Goal: Task Accomplishment & Management: Use online tool/utility

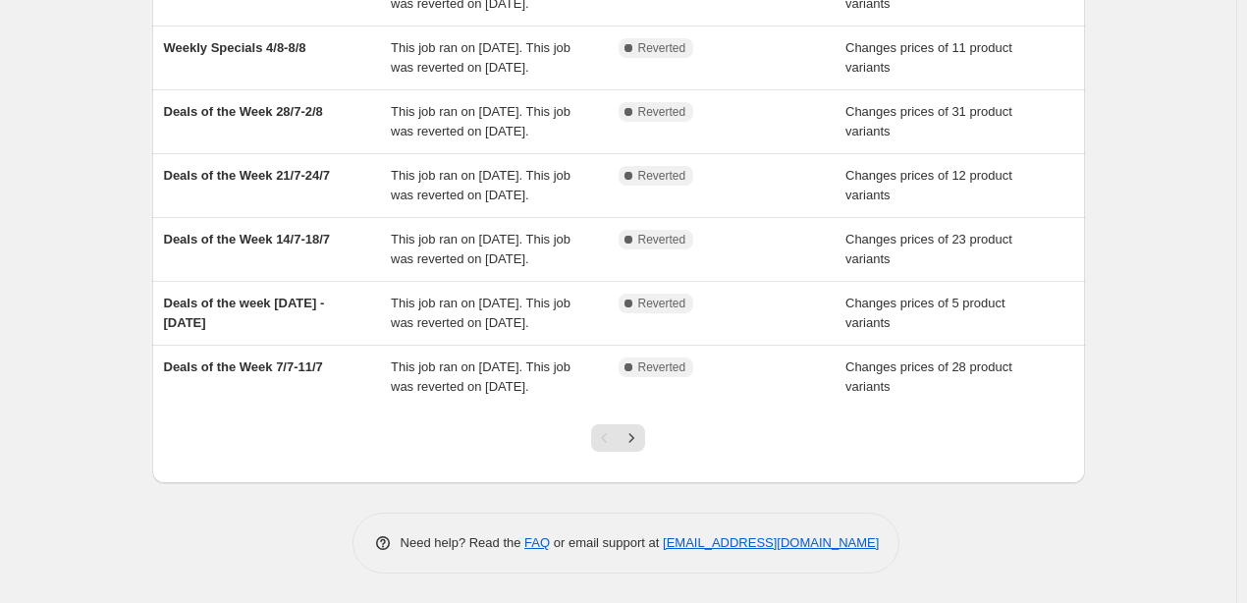
scroll to position [522, 0]
click at [640, 437] on icon "Next" at bounding box center [631, 438] width 20 height 20
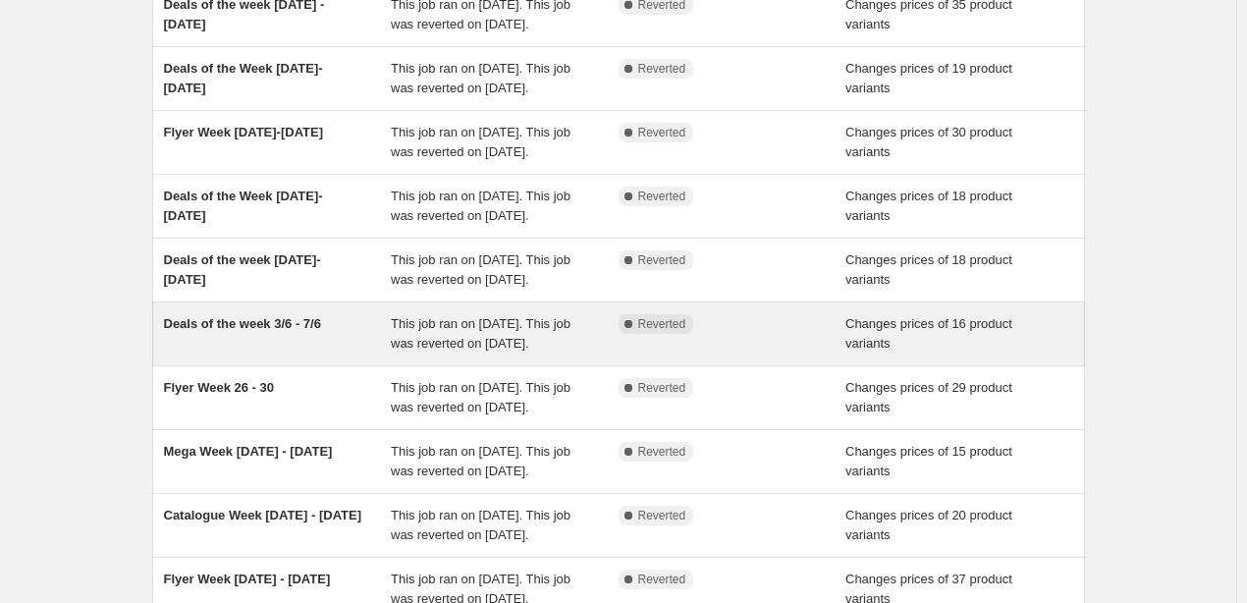
scroll to position [393, 0]
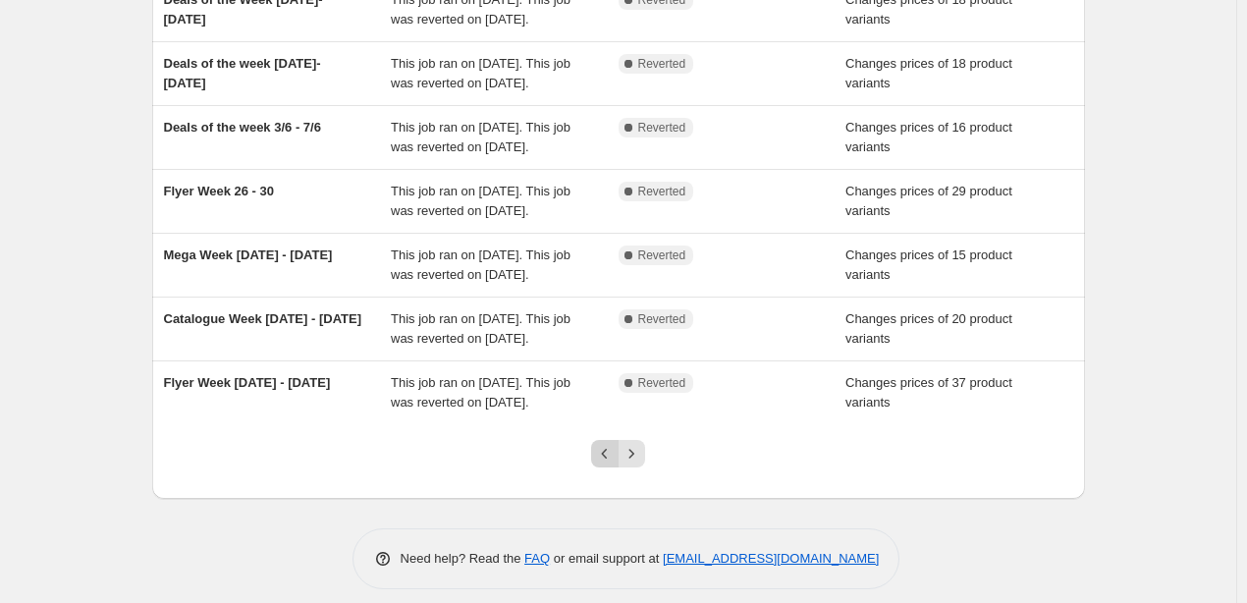
click at [613, 448] on icon "Previous" at bounding box center [605, 454] width 20 height 20
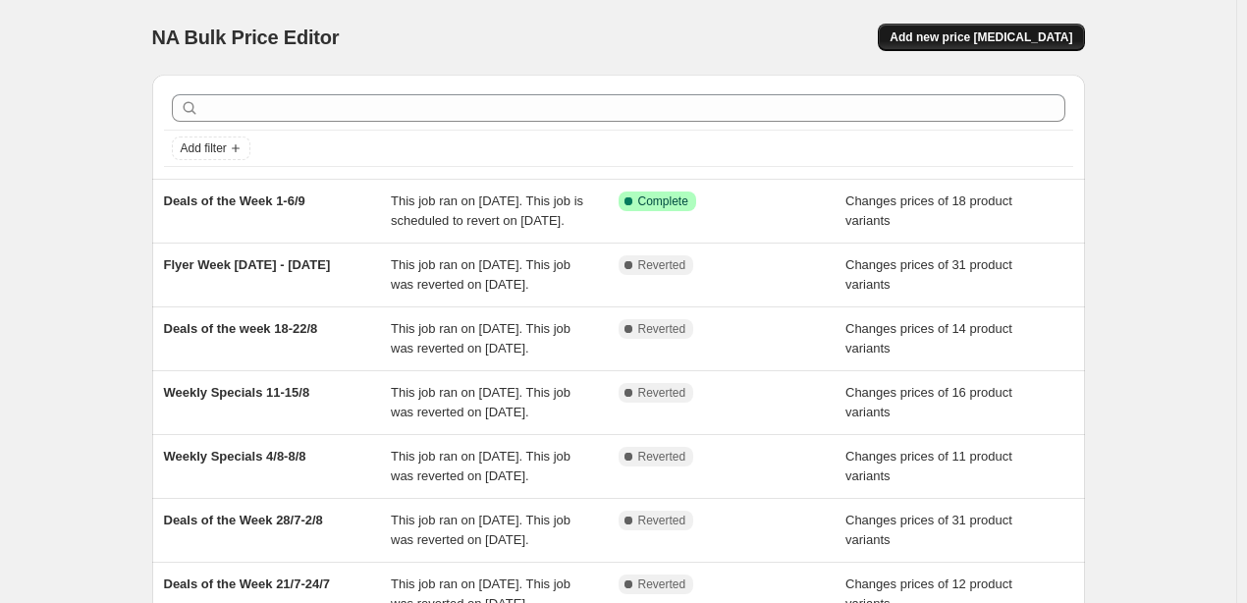
click at [1017, 41] on span "Add new price [MEDICAL_DATA]" at bounding box center [980, 37] width 183 height 16
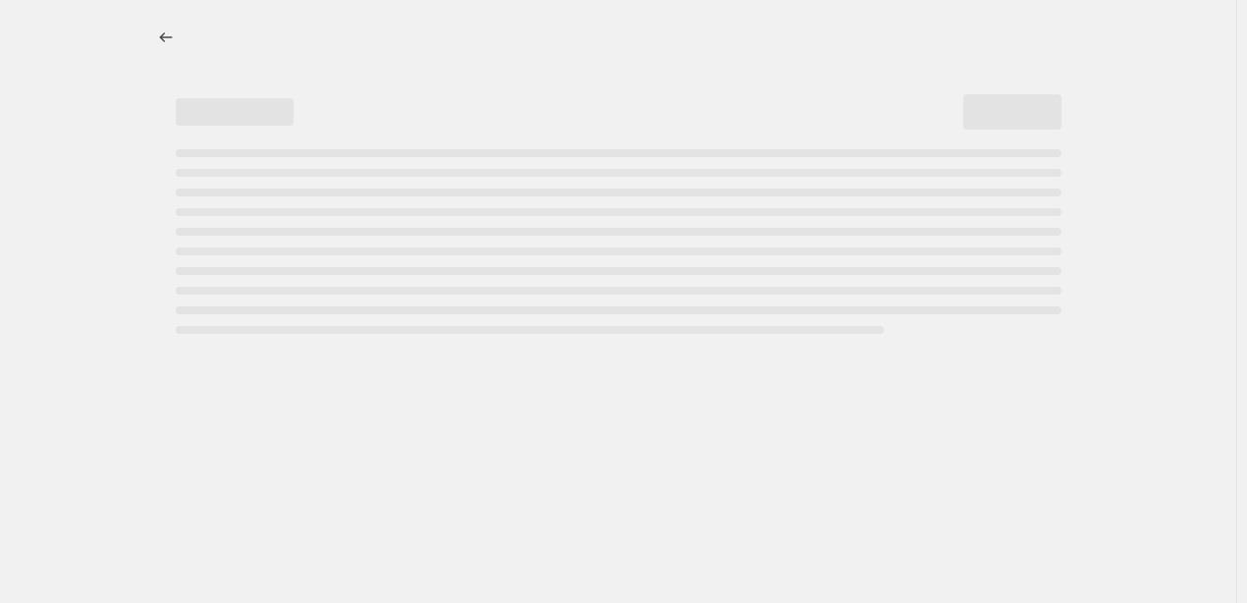
select select "percentage"
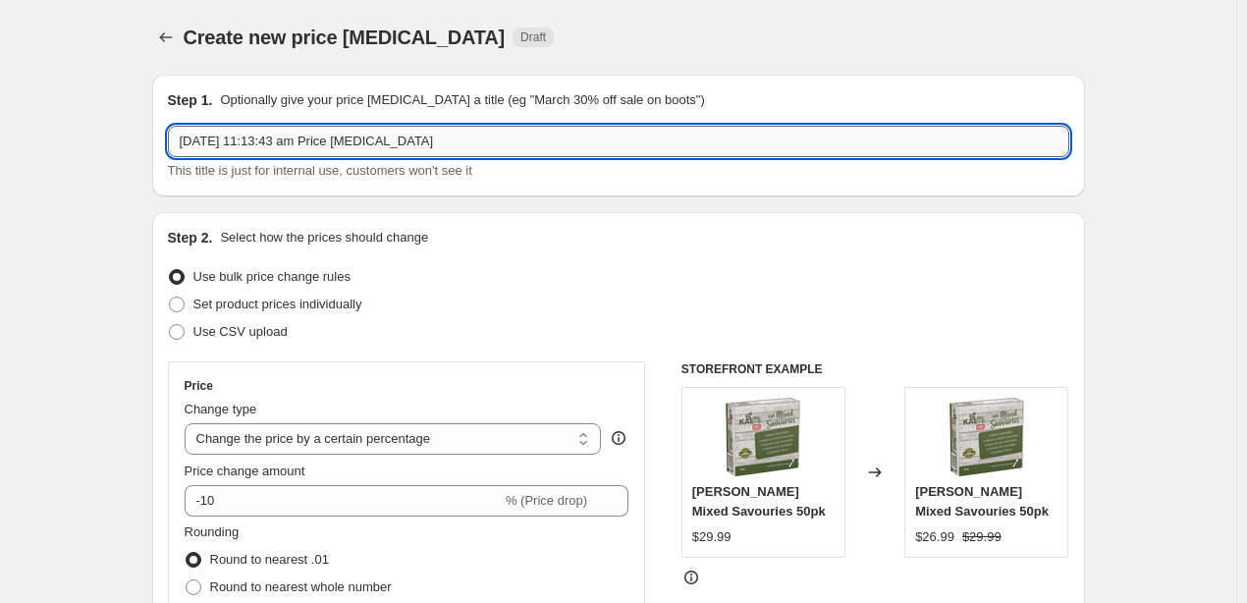
drag, startPoint x: 425, startPoint y: 144, endPoint x: 176, endPoint y: 153, distance: 249.5
click at [176, 153] on input "3 Sept 2025, 11:13:43 am Price change job" at bounding box center [618, 141] width 901 height 31
type input "Deals of the Week 8-12/9"
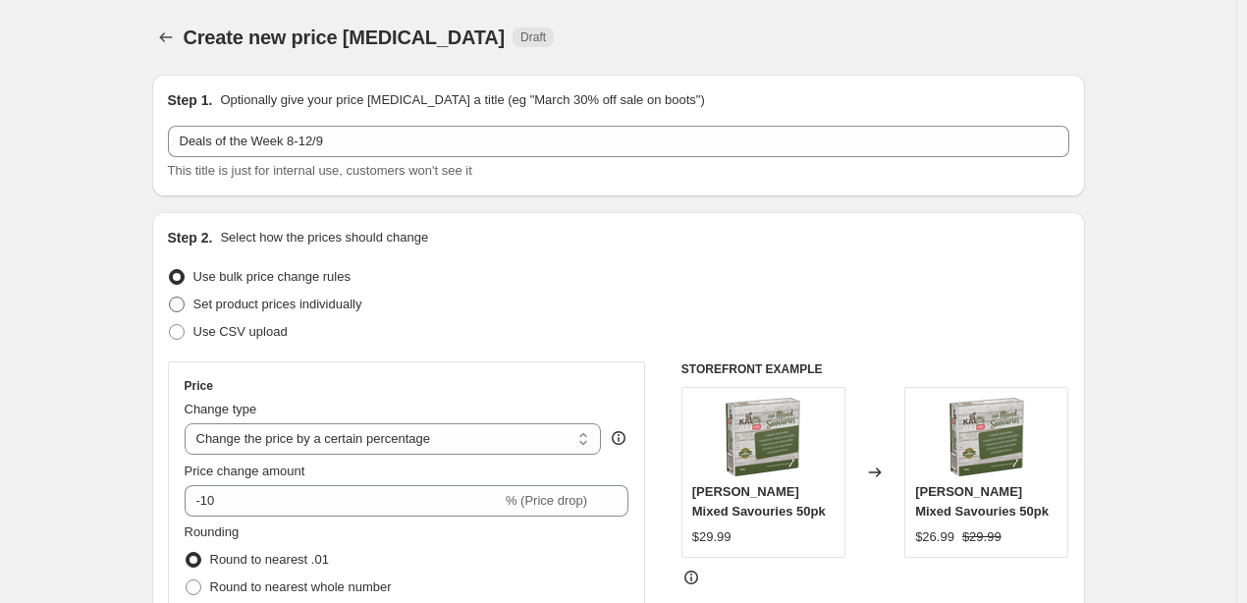
click at [222, 299] on span "Set product prices individually" at bounding box center [277, 303] width 169 height 15
click at [170, 297] on input "Set product prices individually" at bounding box center [169, 296] width 1 height 1
radio input "true"
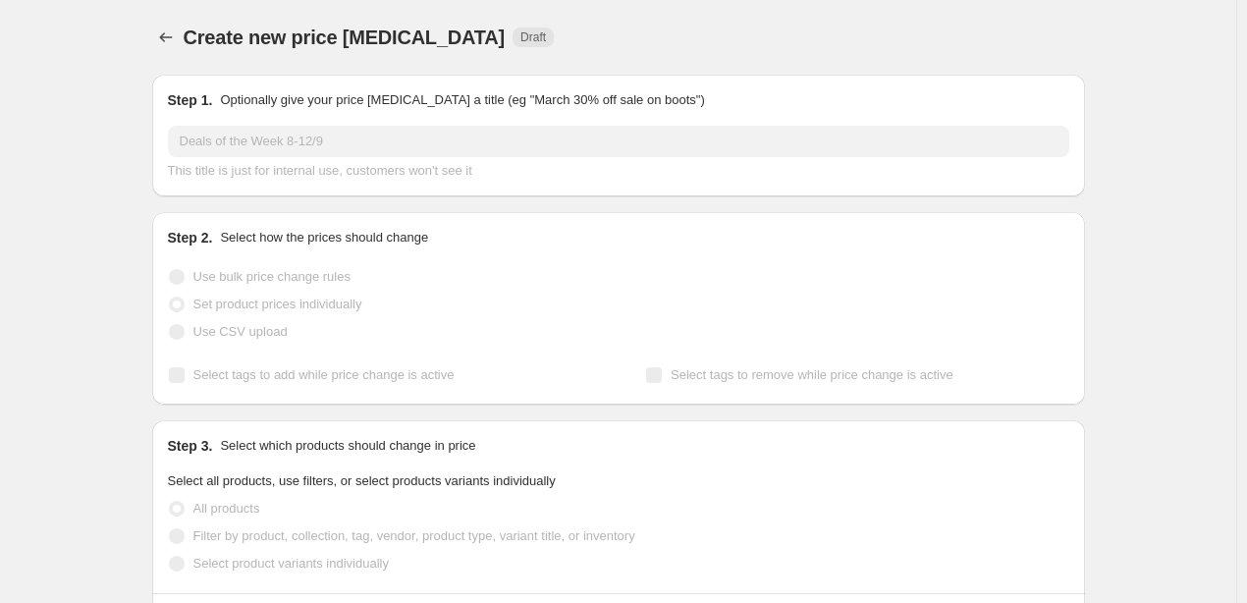
scroll to position [196, 0]
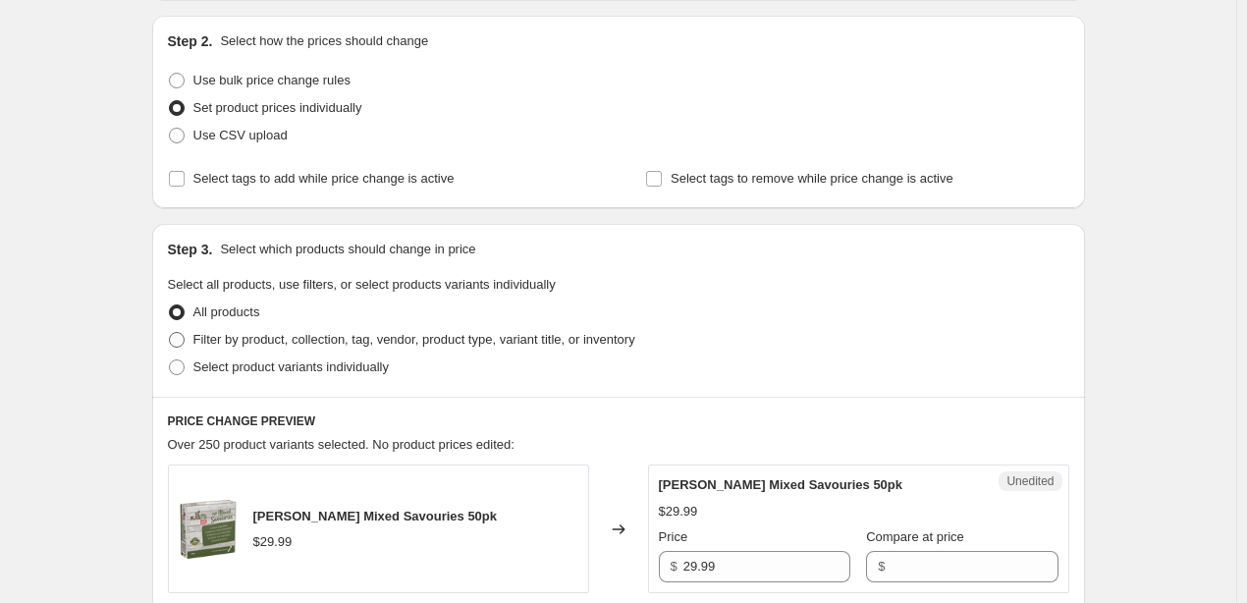
click at [216, 337] on span "Filter by product, collection, tag, vendor, product type, variant title, or inv…" at bounding box center [414, 339] width 442 height 15
click at [170, 333] on input "Filter by product, collection, tag, vendor, product type, variant title, or inv…" at bounding box center [169, 332] width 1 height 1
radio input "true"
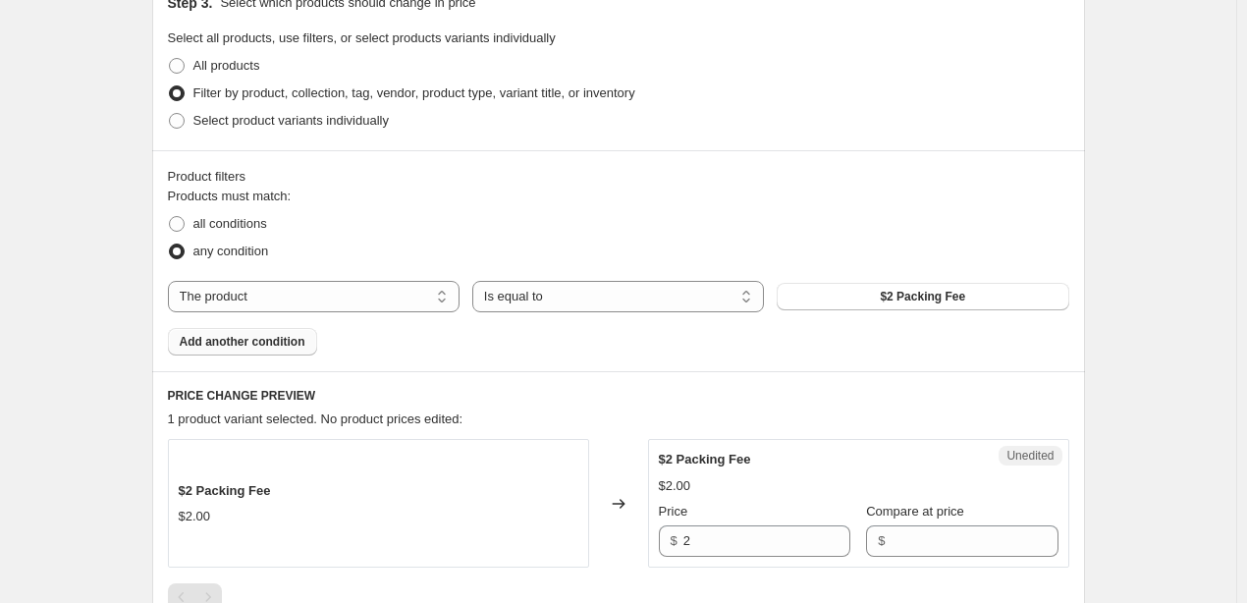
scroll to position [491, 0]
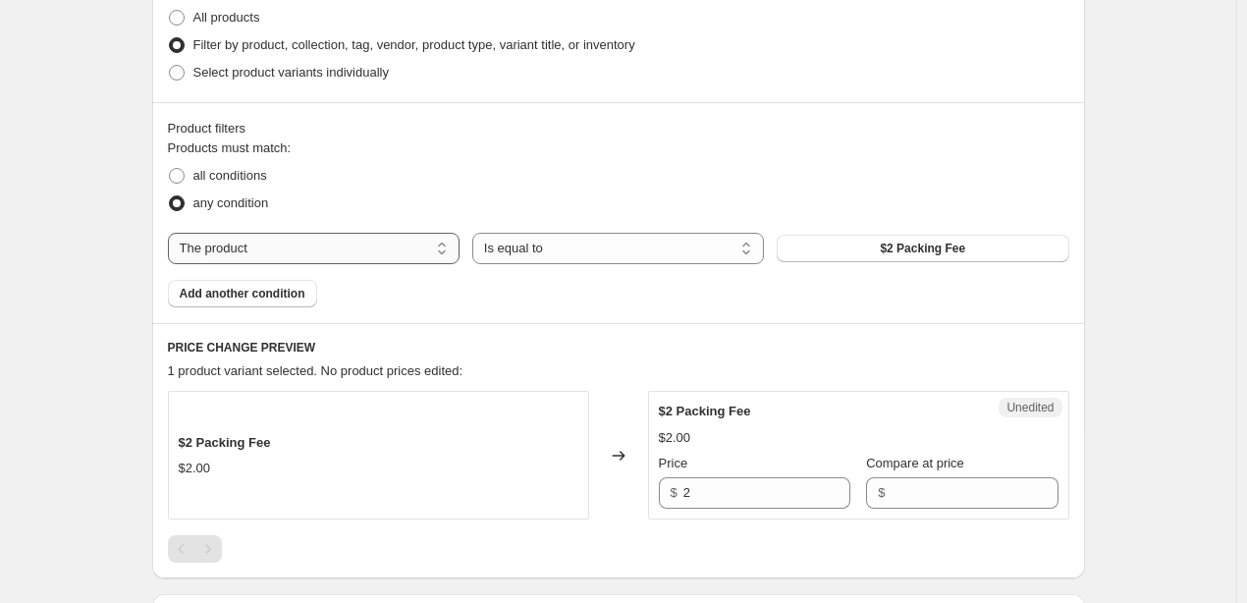
click at [432, 250] on select "The product The product's collection The product's tag The product's vendor The…" at bounding box center [314, 248] width 292 height 31
select select "collection"
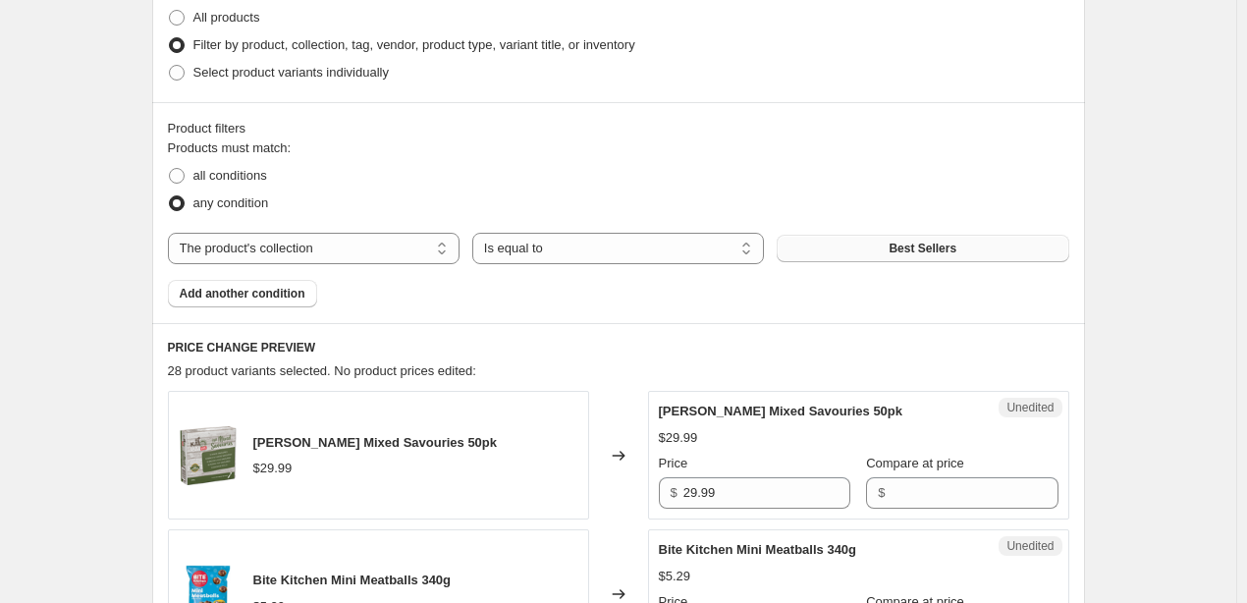
click at [883, 252] on button "Best Sellers" at bounding box center [922, 248] width 292 height 27
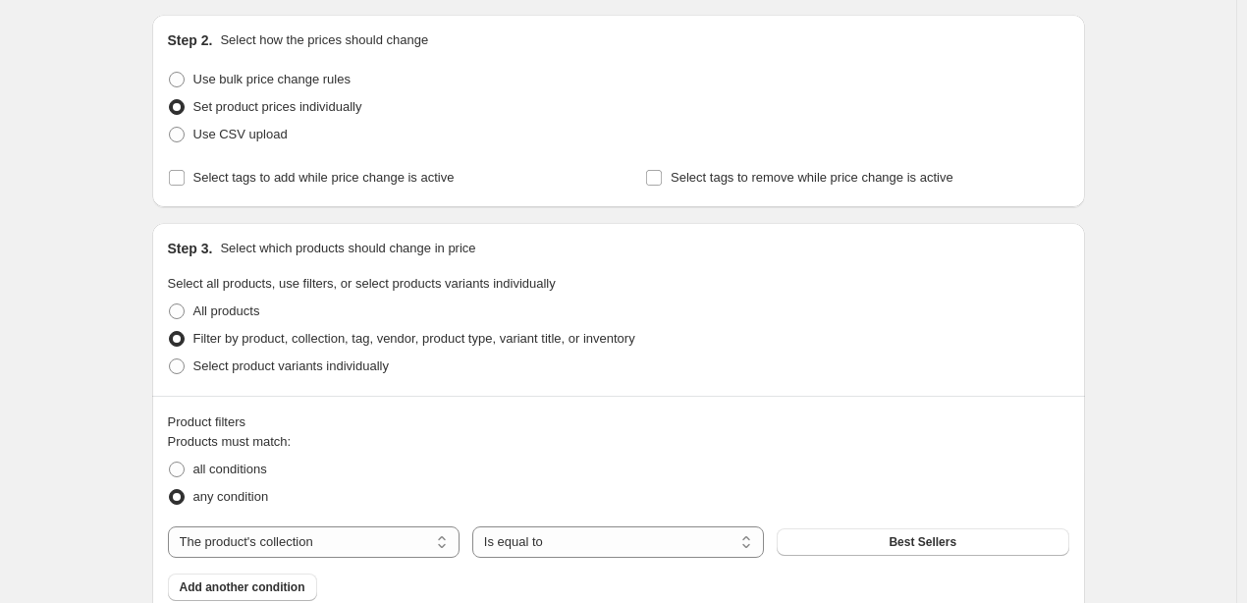
scroll to position [196, 0]
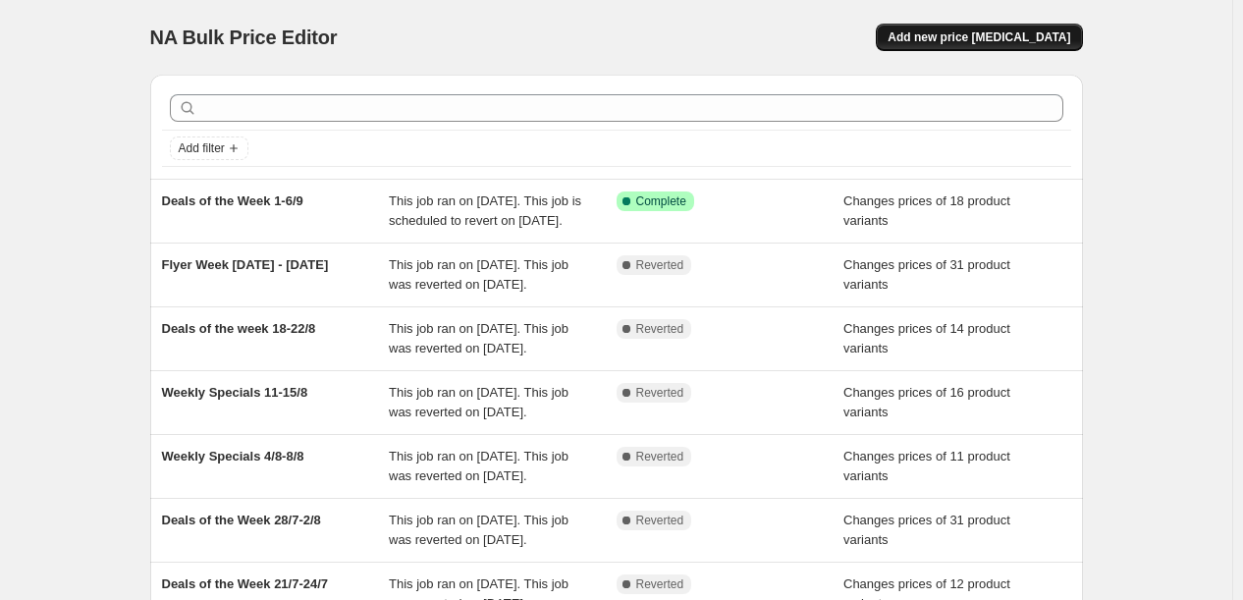
click at [979, 40] on span "Add new price [MEDICAL_DATA]" at bounding box center [978, 37] width 183 height 16
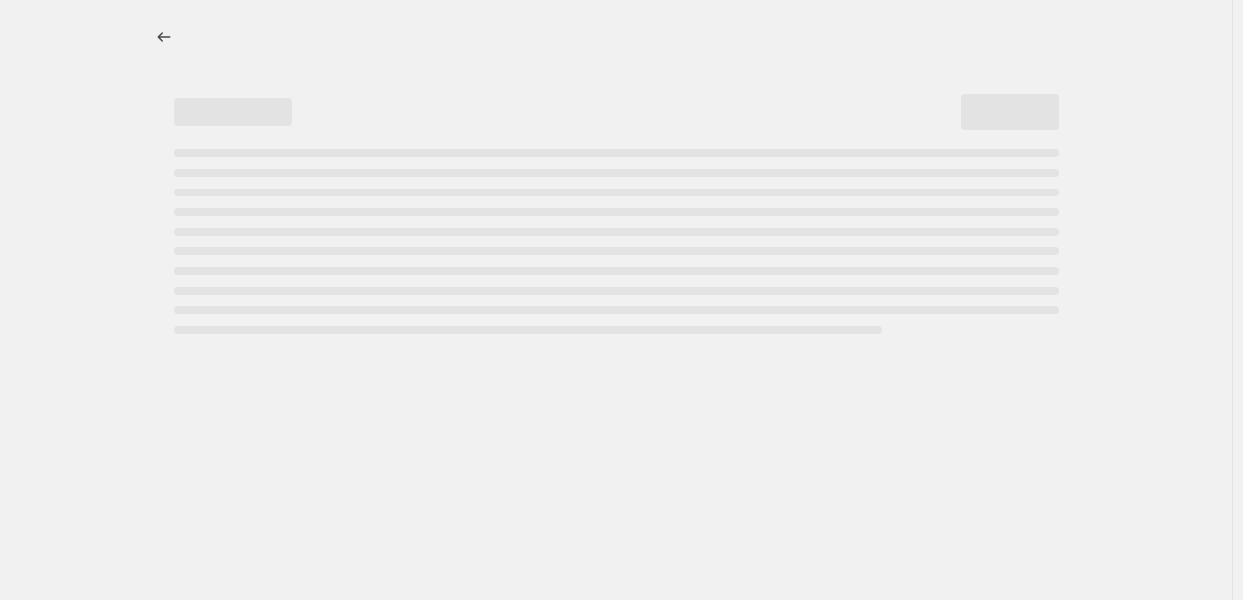
select select "percentage"
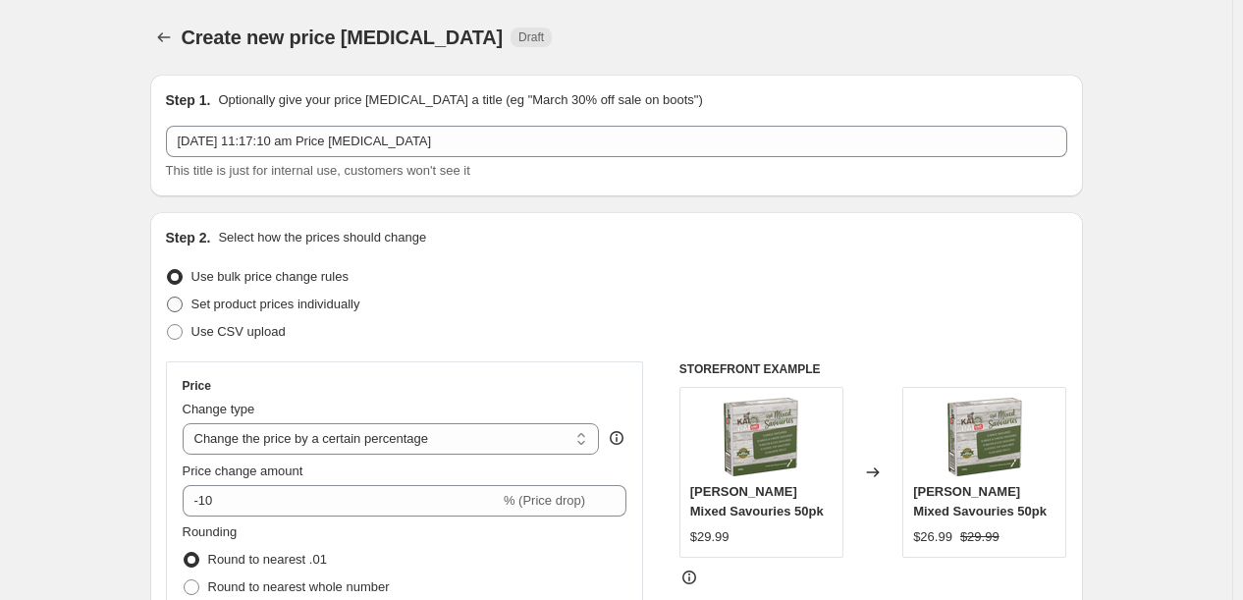
click at [259, 296] on span "Set product prices individually" at bounding box center [275, 303] width 169 height 15
click at [168, 296] on input "Set product prices individually" at bounding box center [167, 296] width 1 height 1
radio input "true"
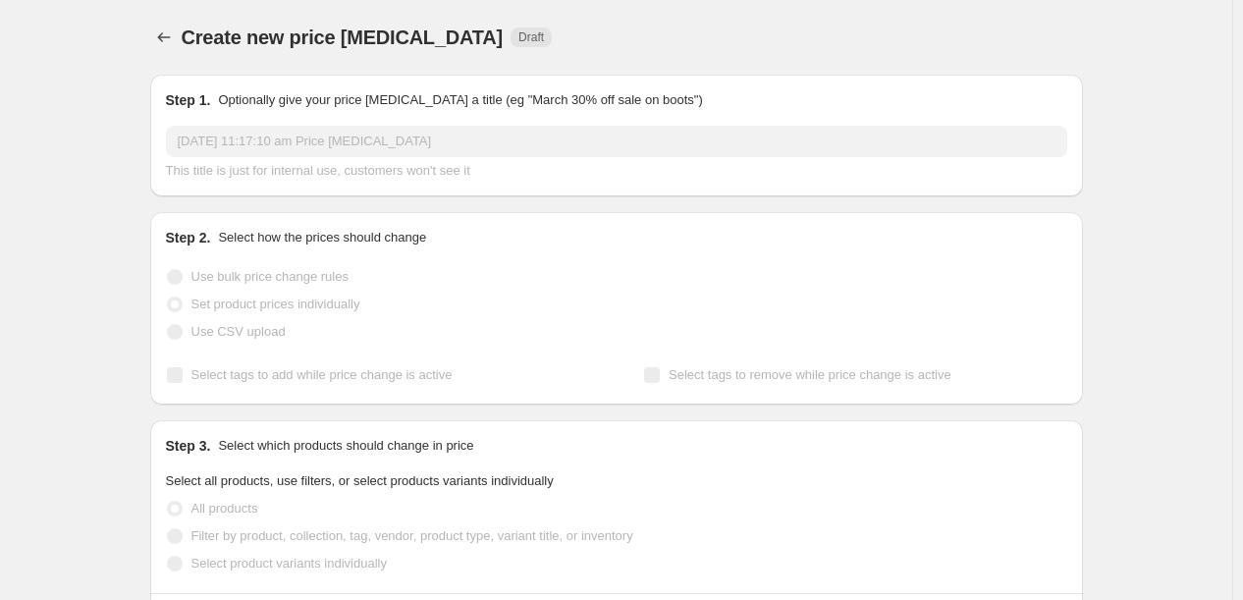
scroll to position [294, 0]
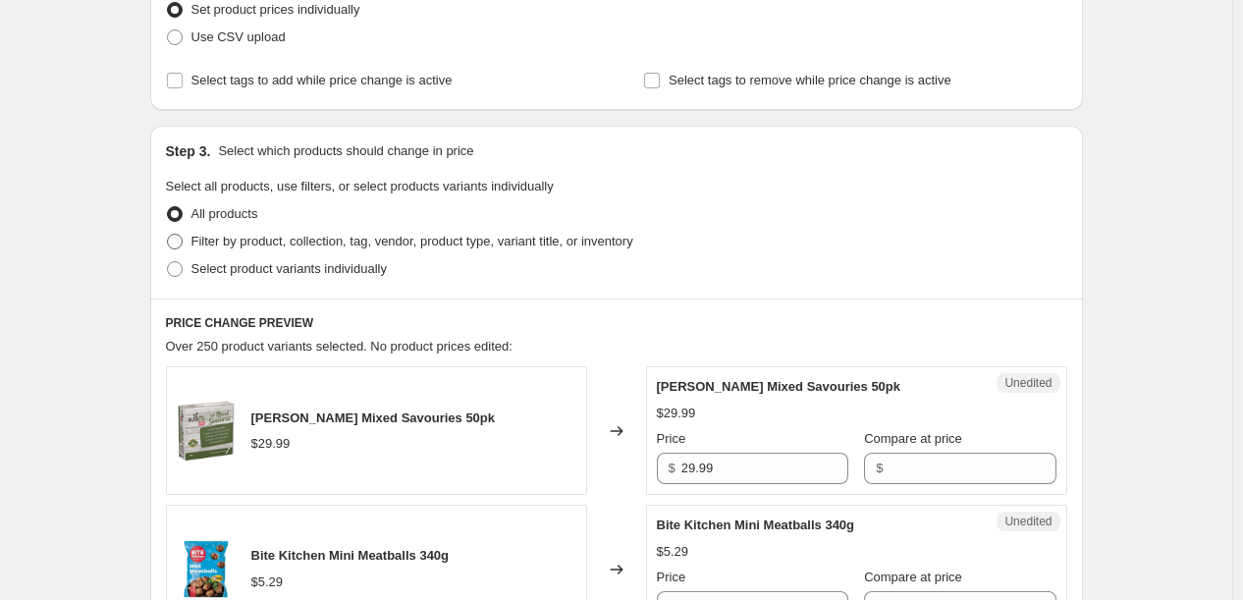
click at [267, 239] on span "Filter by product, collection, tag, vendor, product type, variant title, or inv…" at bounding box center [412, 241] width 442 height 15
click at [168, 235] on input "Filter by product, collection, tag, vendor, product type, variant title, or inv…" at bounding box center [167, 234] width 1 height 1
radio input "true"
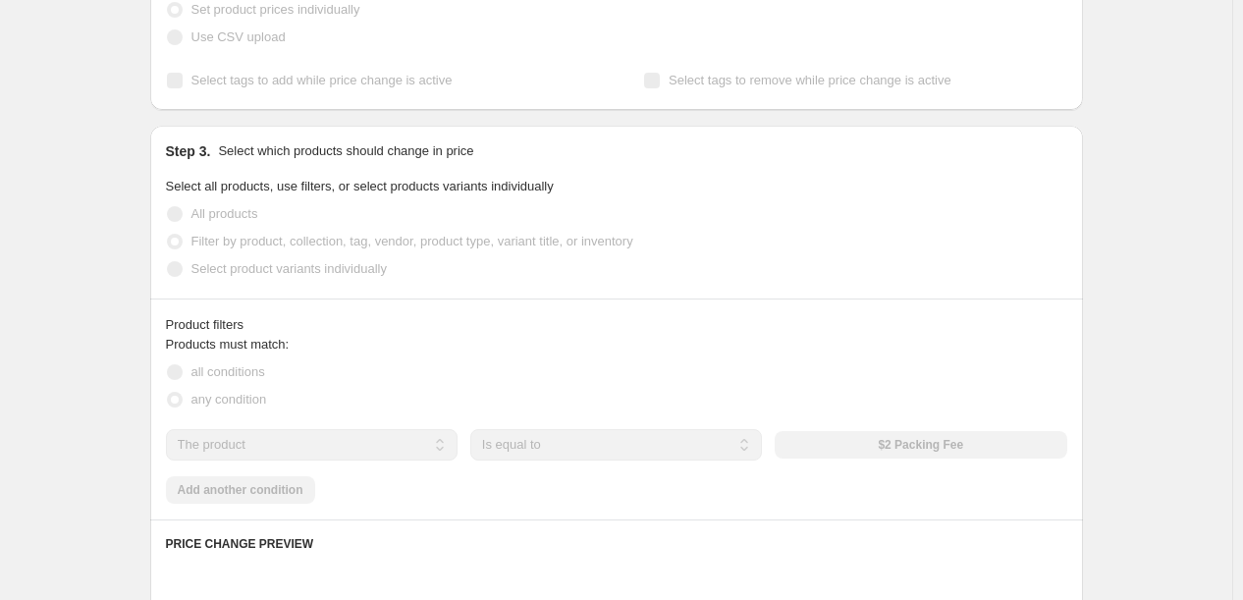
scroll to position [491, 0]
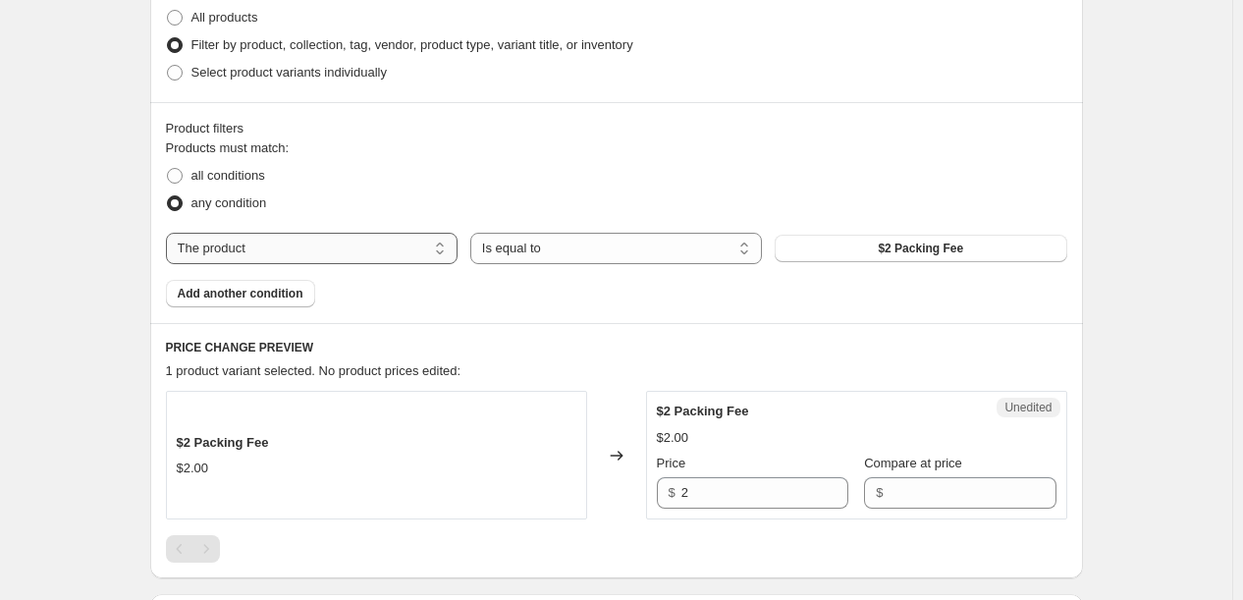
click at [396, 249] on select "The product The product's collection The product's tag The product's vendor The…" at bounding box center [312, 248] width 292 height 31
select select "collection"
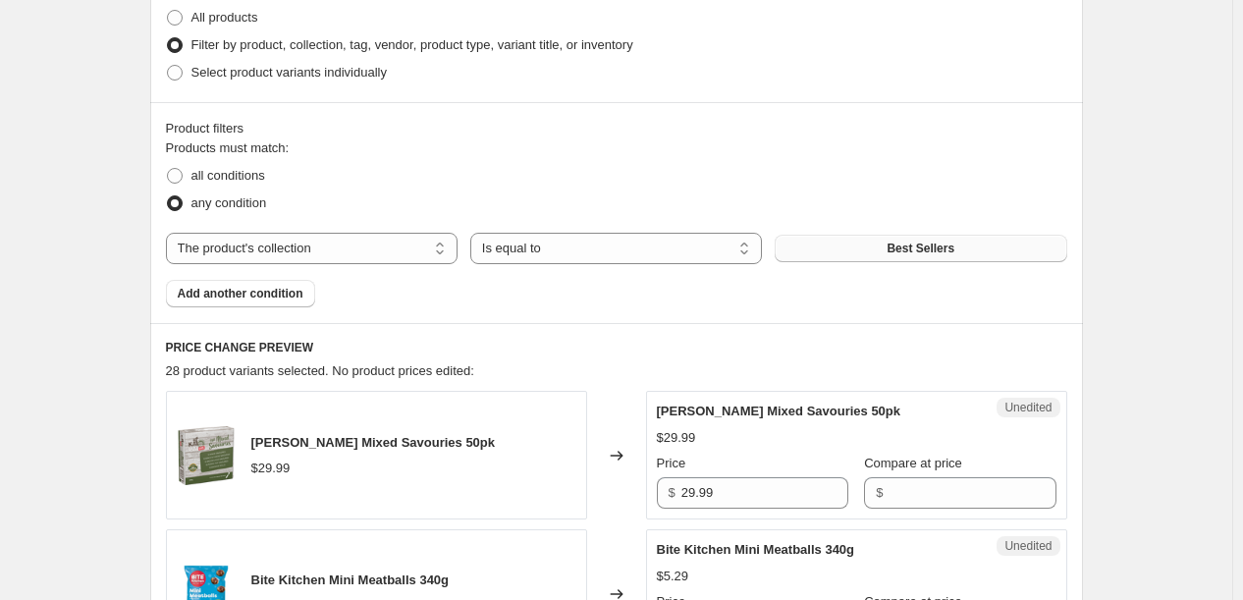
click at [861, 254] on button "Best Sellers" at bounding box center [921, 248] width 292 height 27
